Goal: Transaction & Acquisition: Register for event/course

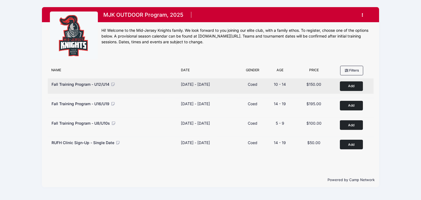
click at [351, 88] on button "Add to Cart" at bounding box center [351, 86] width 23 height 10
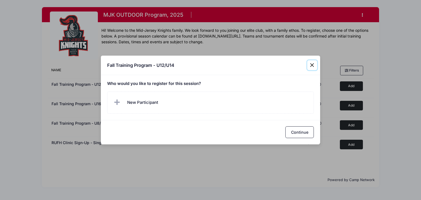
click at [314, 64] on button "Close" at bounding box center [313, 65] width 10 height 10
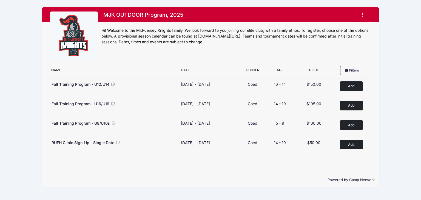
click at [363, 15] on icon "button" at bounding box center [364, 15] width 4 height 0
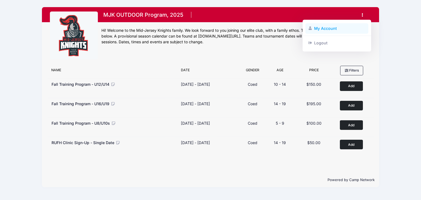
click at [325, 29] on link "My Account" at bounding box center [337, 28] width 63 height 10
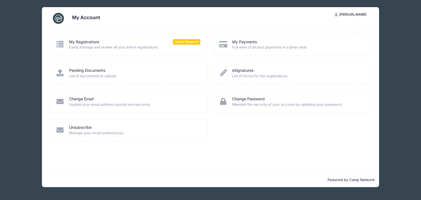
click at [395, 112] on div "My Account SM Susan Molineux My Account Logout My Registrations Action Required…" at bounding box center [210, 97] width 405 height 194
click at [348, 14] on span "[PERSON_NAME]" at bounding box center [353, 14] width 27 height 4
click at [24, 29] on div "My Account SM Susan Molineux My Account Logout My Registrations Action Required…" at bounding box center [210, 97] width 405 height 194
click at [382, 36] on div "My Account SM Susan Molineux My Account Logout My Registrations Action Required…" at bounding box center [210, 97] width 405 height 194
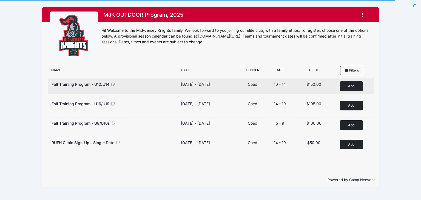
click at [358, 86] on button "Add to Cart" at bounding box center [351, 86] width 23 height 10
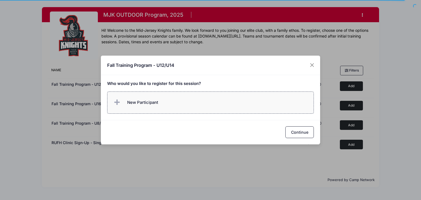
click at [151, 103] on span "New Participant" at bounding box center [142, 103] width 31 height 6
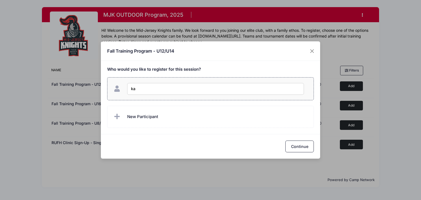
type input "k"
type input "[PERSON_NAME]"
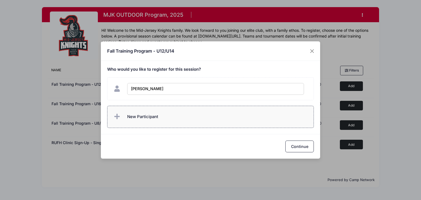
checkbox input "true"
click at [136, 119] on span "New Participant" at bounding box center [142, 117] width 31 height 6
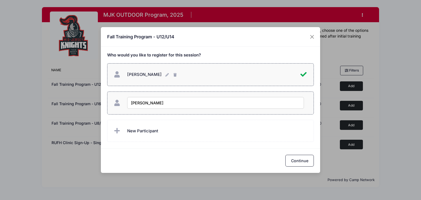
type input "Elizabeth Molineux"
checkbox input "true"
click at [211, 74] on div "Katherine Molineux Katherine Molineux" at bounding box center [207, 75] width 188 height 12
checkbox input "false"
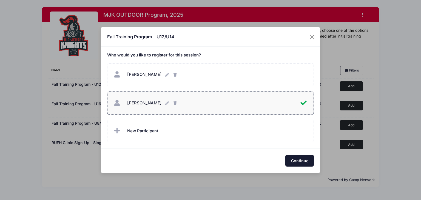
click at [302, 161] on button "Continue" at bounding box center [300, 161] width 29 height 12
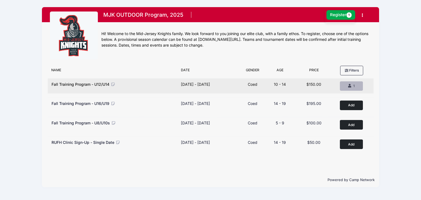
click at [351, 87] on div "1" at bounding box center [352, 86] width 14 height 5
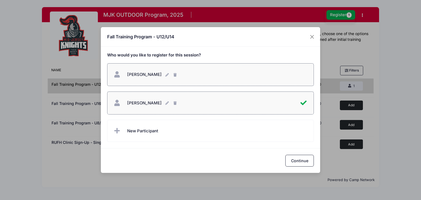
click at [203, 74] on div "Katherine Molineux Katherine Molineux" at bounding box center [211, 75] width 196 height 12
click at [255, 77] on div "Katherine Molineux Katherine Molineux" at bounding box center [207, 75] width 188 height 12
checkbox input "false"
click at [247, 102] on div "Elizabeth Molineux Elizabeth Molineux" at bounding box center [207, 103] width 188 height 12
checkbox input "false"
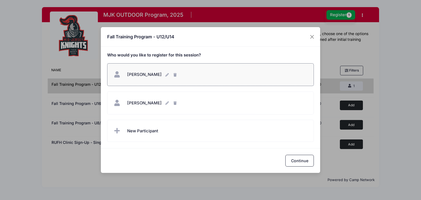
click at [241, 76] on div "Katherine Molineux Katherine Molineux" at bounding box center [211, 75] width 196 height 12
checkbox input "true"
click at [305, 160] on button "Continue" at bounding box center [300, 161] width 29 height 12
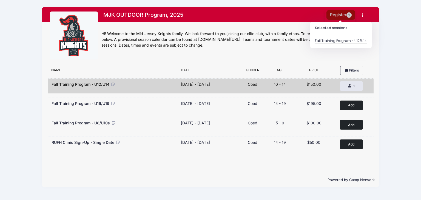
click at [338, 16] on button "Register 1" at bounding box center [341, 15] width 29 height 10
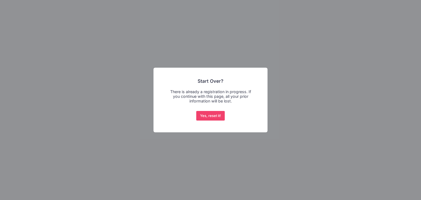
click at [63, 15] on div "× Start Over? There is already a registration in progress. If you continue with…" at bounding box center [210, 100] width 421 height 200
click at [217, 114] on button "Yes, reset it!" at bounding box center [210, 116] width 29 height 10
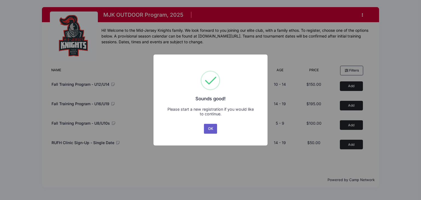
click at [211, 129] on button "OK" at bounding box center [210, 129] width 13 height 10
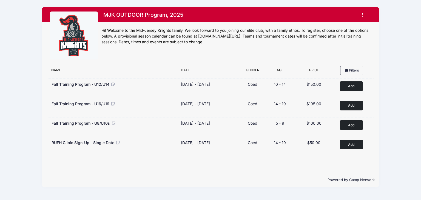
click at [360, 14] on button "button" at bounding box center [364, 15] width 15 height 10
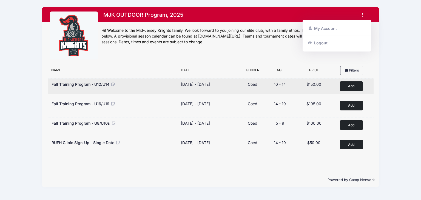
click at [351, 87] on button "Add to Cart" at bounding box center [351, 86] width 23 height 10
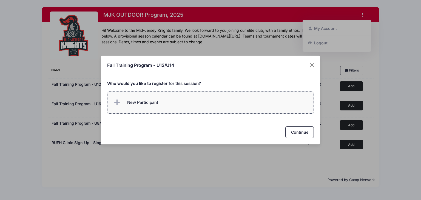
click at [129, 100] on span "New Participant" at bounding box center [142, 103] width 31 height 6
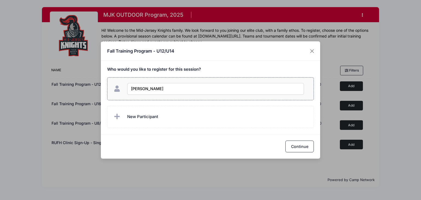
type input "[PERSON_NAME]"
checkbox input "true"
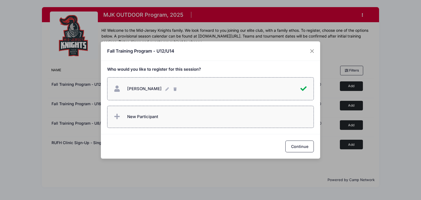
click at [144, 119] on span "New Participant" at bounding box center [142, 117] width 31 height 6
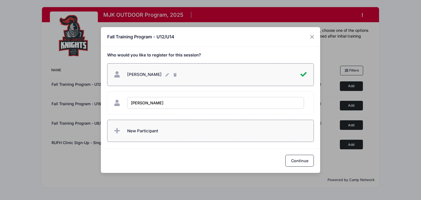
type input "[PERSON_NAME]"
checkbox input "true"
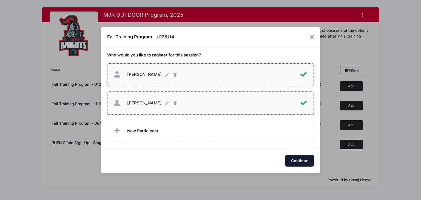
click at [304, 163] on button "Continue" at bounding box center [300, 161] width 29 height 12
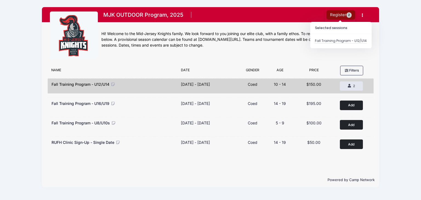
click at [339, 15] on button "Register 2" at bounding box center [341, 15] width 29 height 10
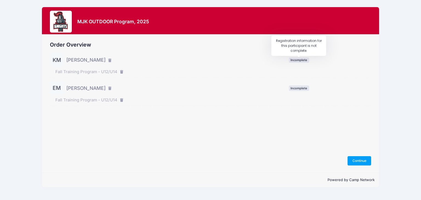
click at [304, 61] on span "Incomplete" at bounding box center [299, 60] width 20 height 5
click at [359, 162] on button "Continue" at bounding box center [360, 160] width 24 height 9
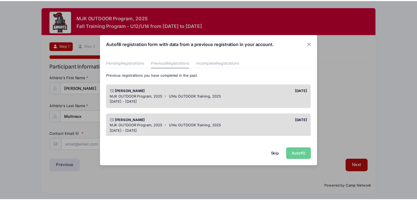
scroll to position [27, 0]
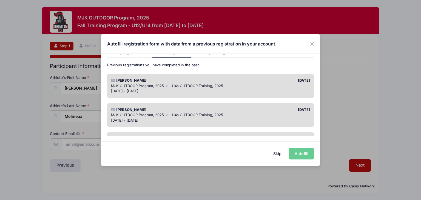
click at [162, 115] on span "MJK OUTDOOR Program, 2025" at bounding box center [137, 115] width 53 height 4
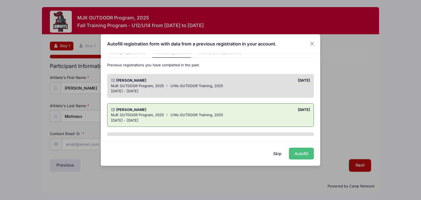
click at [300, 154] on button "Autofill" at bounding box center [301, 154] width 25 height 12
type input "[EMAIL_ADDRESS][DOMAIN_NAME]"
select select "[DEMOGRAPHIC_DATA]"
type input "[DATE]"
type input "[STREET_ADDRESS]"
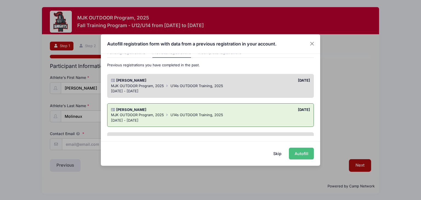
type input "Metuchen"
select select "NJ"
type input "08840"
select select "Grade: 7th"
type input "Edgar Middle School"
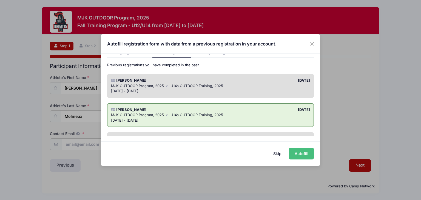
select select "Intermediate"
select select "6"
select select "Field Player"
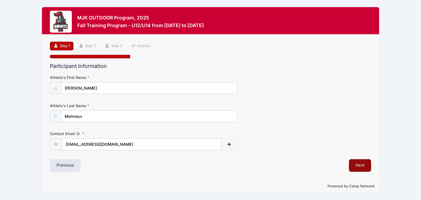
click at [364, 165] on button "Next" at bounding box center [360, 165] width 22 height 13
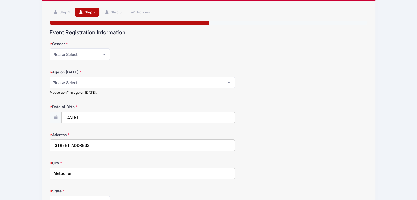
scroll to position [34, 0]
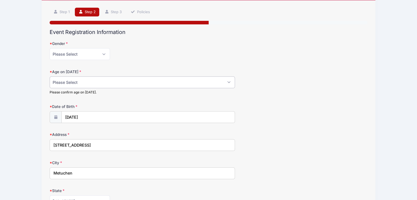
click at [98, 83] on select "Please Select 1 2 3 4 5 6 7 8 9 10 11 12 13 14 15 16 17 18" at bounding box center [142, 83] width 185 height 12
select select "13"
click at [50, 77] on select "Please Select 1 2 3 4 5 6 7 8 9 10 11 12 13 14 15 16 17 18" at bounding box center [142, 83] width 185 height 12
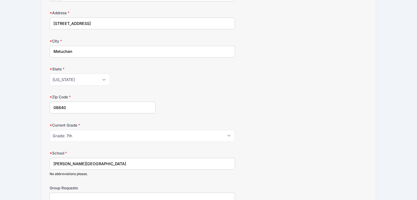
scroll to position [158, 0]
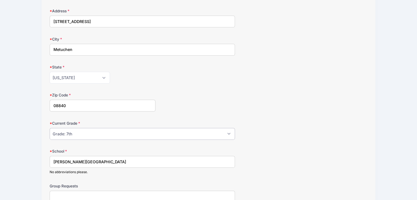
click at [168, 136] on select "Please Select Grade: K Grade: 1st Grade: 2nd Grade: 3rd Grade: 4th 5th Grade: 6…" at bounding box center [142, 134] width 185 height 12
select select "Grade: 8th"
click at [50, 128] on select "Please Select Grade: K Grade: 1st Grade: 2nd Grade: 3rd Grade: 4th 5th Grade: 6…" at bounding box center [142, 134] width 185 height 12
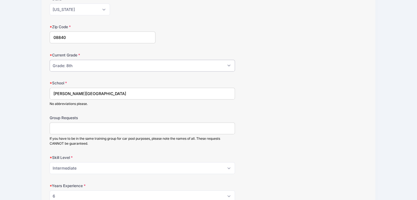
scroll to position [226, 0]
click at [162, 167] on select "Please Select Beginner Intermediate Advanced" at bounding box center [142, 168] width 185 height 12
click at [162, 166] on select "Please Select Beginner Intermediate Advanced" at bounding box center [142, 168] width 185 height 12
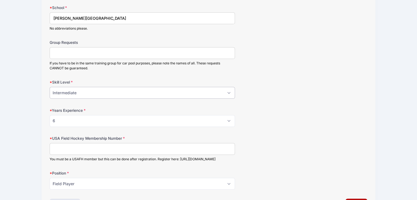
scroll to position [302, 0]
click at [76, 122] on select "Please Select 0 1 2 3 4 5 6 7 8" at bounding box center [142, 121] width 185 height 12
click at [72, 115] on select "Please Select 0 1 2 3 4 5 6 7 8" at bounding box center [142, 121] width 185 height 12
click at [92, 146] on input "USA Field Hockey Membership Number" at bounding box center [142, 149] width 185 height 12
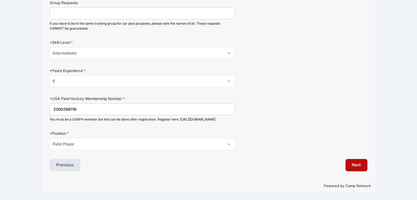
scroll to position [345, 0]
type input "2000396116"
click at [354, 165] on button "Next" at bounding box center [357, 165] width 22 height 13
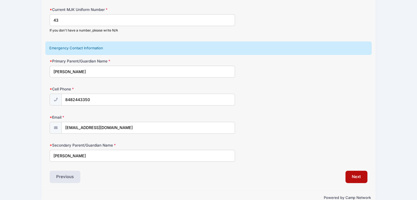
scroll to position [114, 0]
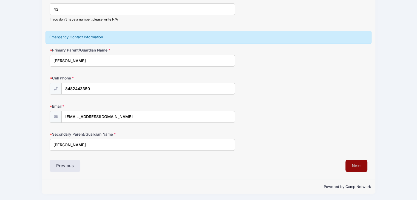
click at [358, 167] on button "Next" at bounding box center [357, 166] width 22 height 13
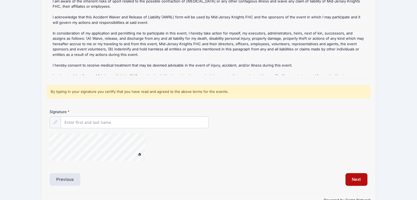
scroll to position [82, 0]
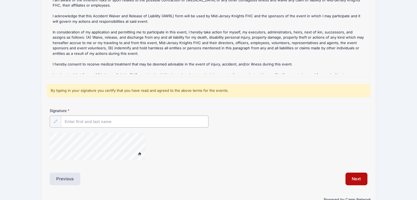
click at [89, 120] on input "Signature" at bounding box center [135, 122] width 148 height 12
type input "Susan Molineux"
click at [357, 179] on button "Next" at bounding box center [357, 178] width 22 height 13
click at [359, 177] on button "Next" at bounding box center [357, 178] width 22 height 13
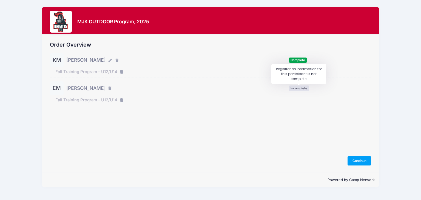
click at [303, 90] on span "Incomplete" at bounding box center [299, 88] width 20 height 5
click at [358, 160] on button "Continue" at bounding box center [360, 160] width 24 height 9
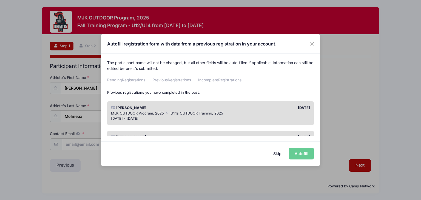
click at [164, 109] on div "[PERSON_NAME]" at bounding box center [159, 107] width 102 height 5
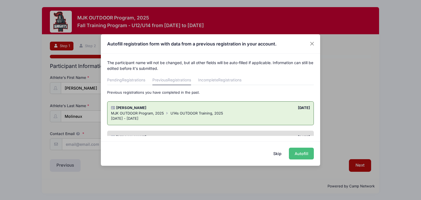
click at [304, 154] on button "Autofill" at bounding box center [301, 154] width 25 height 12
type input "[EMAIL_ADDRESS][DOMAIN_NAME]"
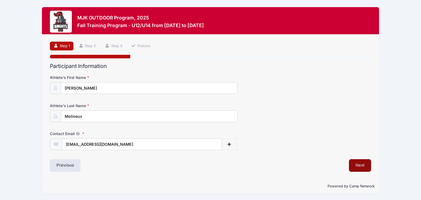
click at [356, 165] on button "Next" at bounding box center [360, 165] width 22 height 13
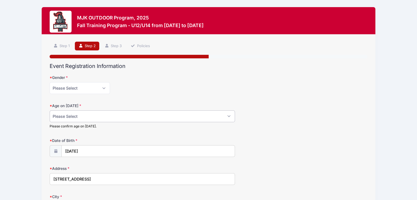
click at [95, 115] on select "Please Select 1 2 3 4 5 6 7 8 9 10 11 12 13 14 15 16 17 18" at bounding box center [142, 117] width 185 height 12
select select "12"
click at [50, 111] on select "Please Select 1 2 3 4 5 6 7 8 9 10 11 12 13 14 15 16 17 18" at bounding box center [142, 117] width 185 height 12
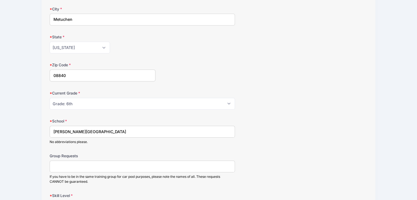
scroll to position [192, 0]
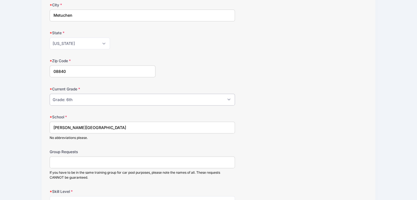
click at [135, 100] on select "Please Select Grade: K Grade: 1st Grade: 2nd Grade: 3rd Grade: 4th 5th Grade: 6…" at bounding box center [142, 100] width 185 height 12
select select "Grade: 7th"
click at [50, 94] on select "Please Select Grade: K Grade: 1st Grade: 2nd Grade: 3rd Grade: 4th 5th Grade: 6…" at bounding box center [142, 100] width 185 height 12
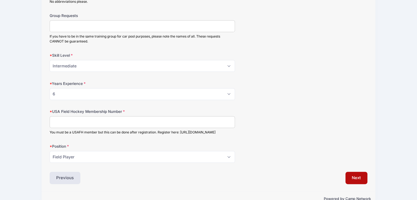
scroll to position [329, 0]
click at [119, 120] on input "USA Field Hockey Membership Number" at bounding box center [142, 121] width 185 height 12
click at [92, 119] on input "2000396116" at bounding box center [142, 121] width 185 height 12
type input "2000396117"
click at [350, 180] on button "Next" at bounding box center [357, 177] width 22 height 13
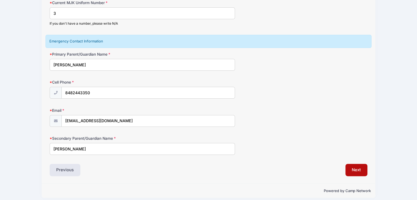
scroll to position [114, 0]
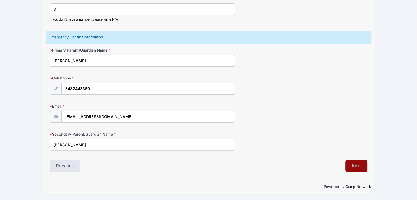
click at [352, 164] on button "Next" at bounding box center [357, 166] width 22 height 13
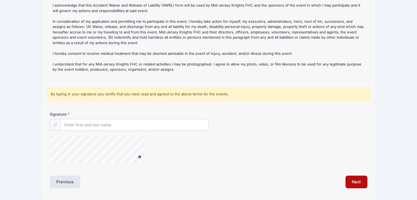
scroll to position [82, 0]
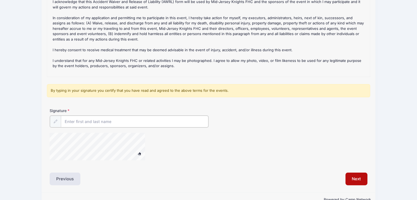
click at [91, 123] on input "Signature" at bounding box center [135, 122] width 148 height 12
type input "Susan Molineux"
click at [358, 180] on button "Next" at bounding box center [357, 178] width 22 height 13
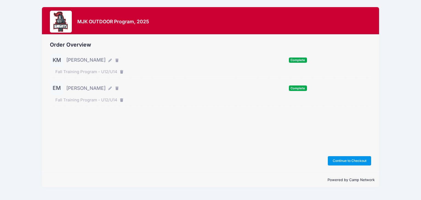
click at [352, 160] on button "Continue to Checkout" at bounding box center [349, 160] width 43 height 9
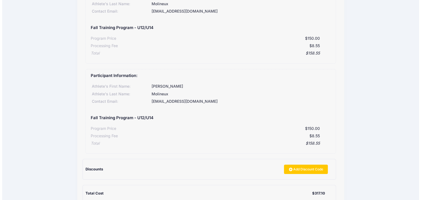
scroll to position [82, 0]
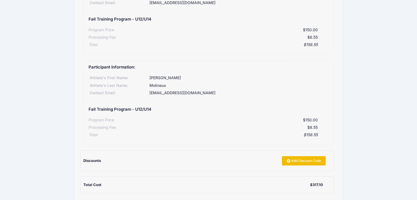
click at [302, 159] on link "Add Discount Code" at bounding box center [304, 160] width 44 height 9
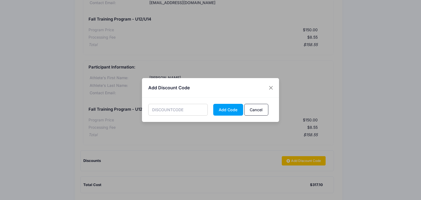
click at [181, 108] on input "text" at bounding box center [178, 110] width 60 height 12
type input "sibling10"
click at [225, 102] on div "sibling10 Add Code Cancel" at bounding box center [210, 110] width 137 height 24
click at [230, 112] on button "Add Code" at bounding box center [228, 110] width 30 height 12
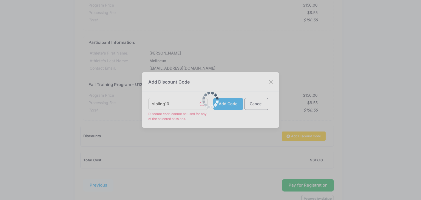
scroll to position [137, 0]
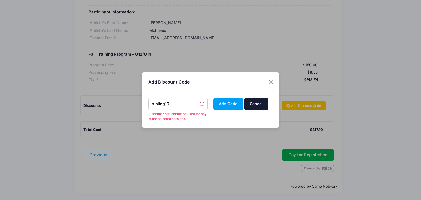
click at [258, 107] on button "Cancel" at bounding box center [256, 104] width 24 height 12
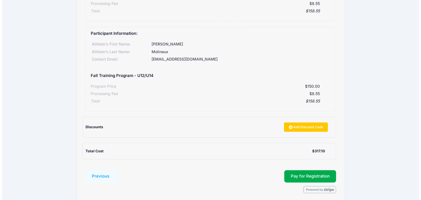
scroll to position [137, 0]
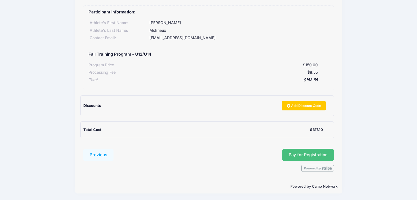
click at [297, 155] on button "Pay for Registration" at bounding box center [308, 155] width 52 height 13
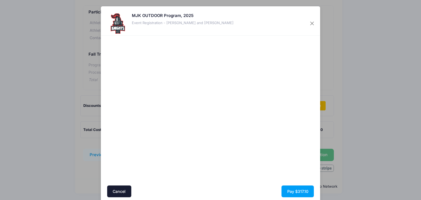
click at [239, 146] on div at bounding box center [263, 110] width 101 height 145
click at [289, 188] on button "Pay $317.10" at bounding box center [298, 192] width 32 height 12
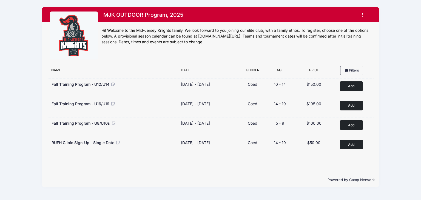
click at [365, 16] on button "button" at bounding box center [364, 15] width 15 height 10
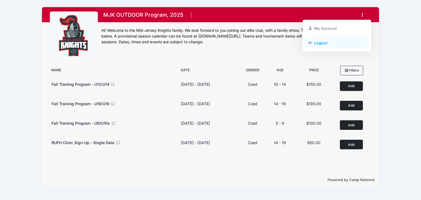
click at [323, 43] on link "Logout" at bounding box center [337, 43] width 63 height 10
